Goal: Task Accomplishment & Management: Use online tool/utility

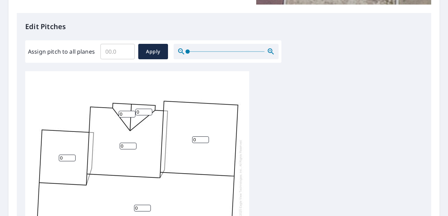
scroll to position [7, 0]
click at [125, 111] on input "0" at bounding box center [127, 114] width 17 height 7
type input "7"
click at [144, 109] on input "0" at bounding box center [144, 112] width 17 height 7
type input "7"
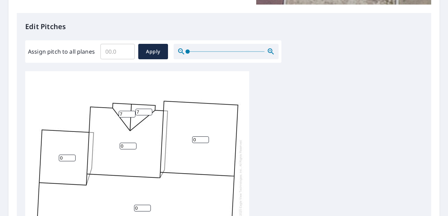
drag, startPoint x: 197, startPoint y: 133, endPoint x: 200, endPoint y: 138, distance: 5.2
click at [198, 136] on input "0" at bounding box center [200, 139] width 17 height 7
type input "4"
click at [124, 143] on input "0" at bounding box center [128, 146] width 17 height 7
type input "4"
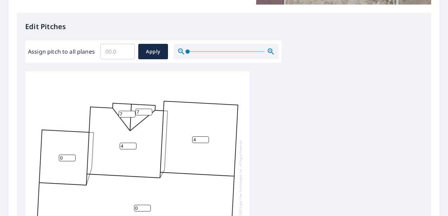
click at [62, 155] on input "0" at bounding box center [67, 158] width 17 height 7
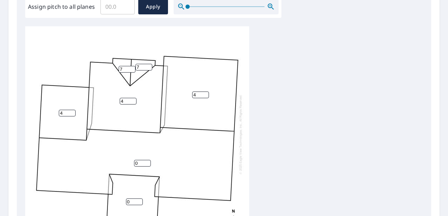
scroll to position [280, 0]
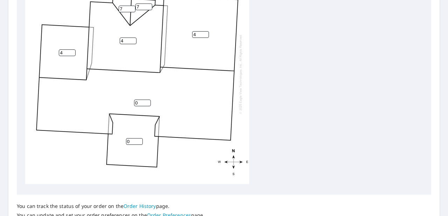
type input "4"
click at [139, 100] on input "0" at bounding box center [142, 103] width 17 height 7
type input "4"
click at [129, 138] on input "0" at bounding box center [134, 141] width 17 height 7
type input "2"
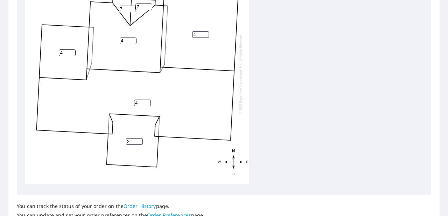
click at [189, 108] on div "4 4 4 4 2 7 7" at bounding box center [137, 74] width 224 height 220
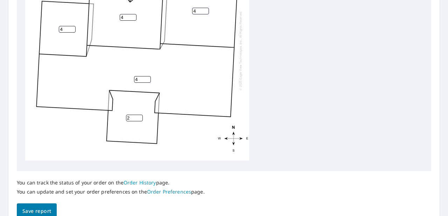
scroll to position [338, 0]
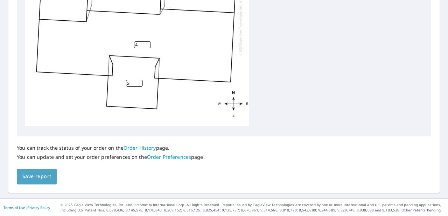
click at [34, 176] on span "Save report" at bounding box center [36, 176] width 29 height 9
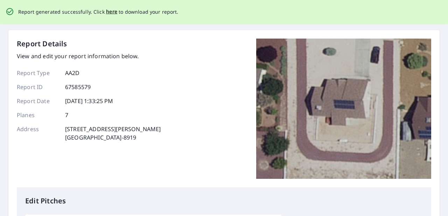
scroll to position [0, 0]
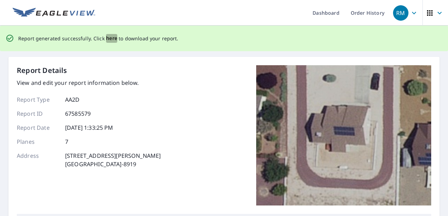
click at [112, 39] on span "here" at bounding box center [112, 38] width 12 height 9
